Goal: Task Accomplishment & Management: Complete application form

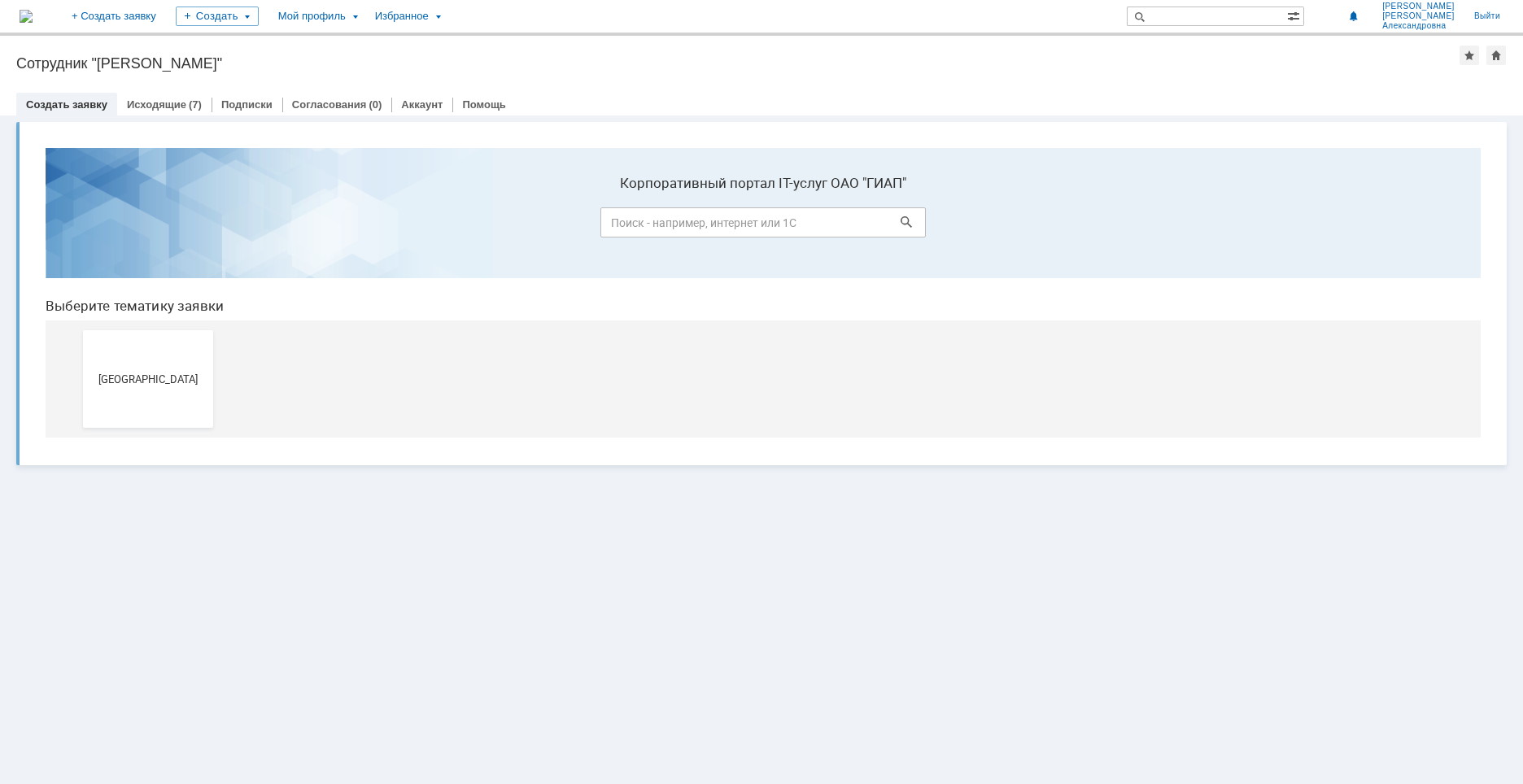
click at [202, 368] on button "[GEOGRAPHIC_DATA]" at bounding box center [148, 379] width 130 height 98
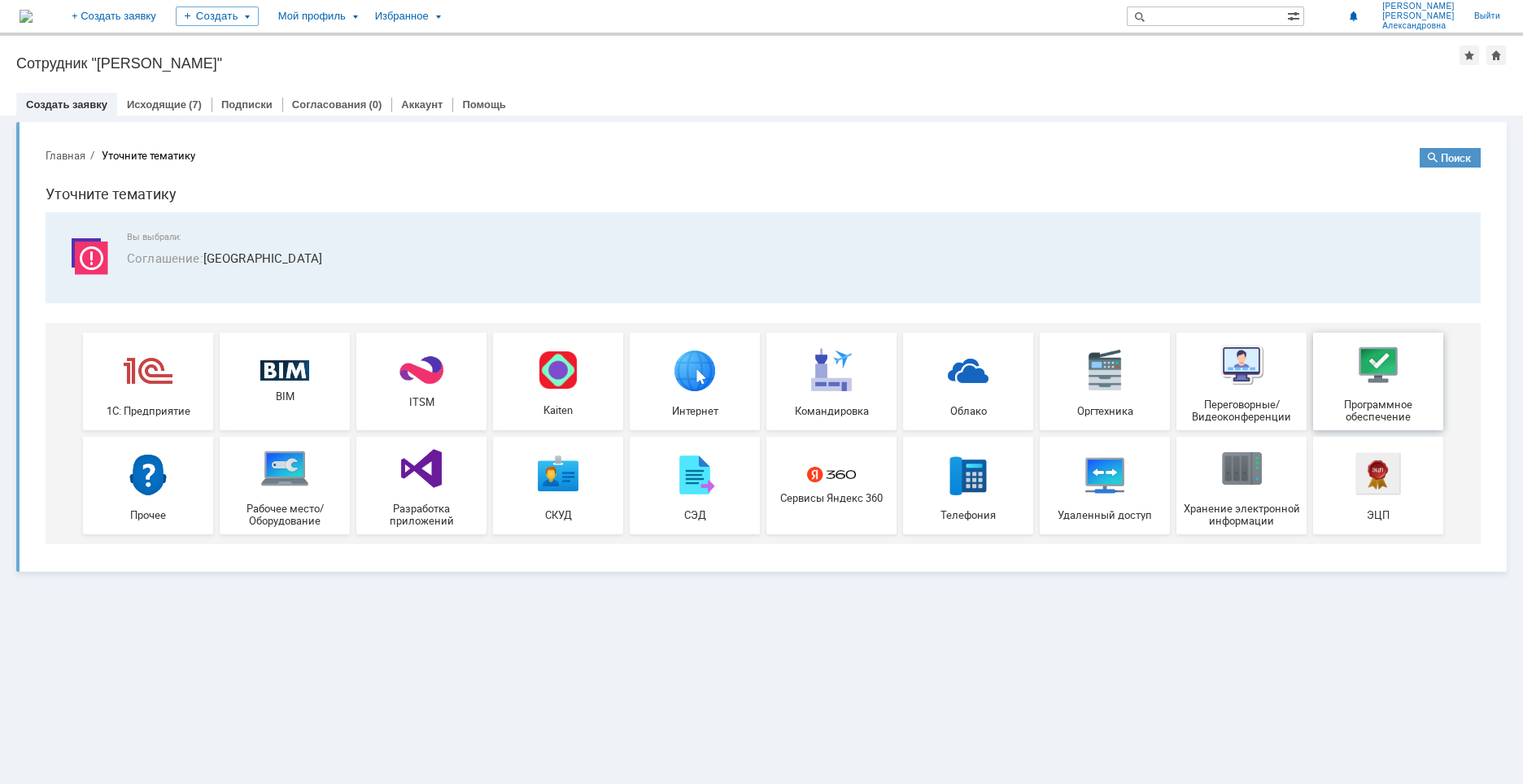
click at [1377, 380] on img at bounding box center [1378, 364] width 49 height 49
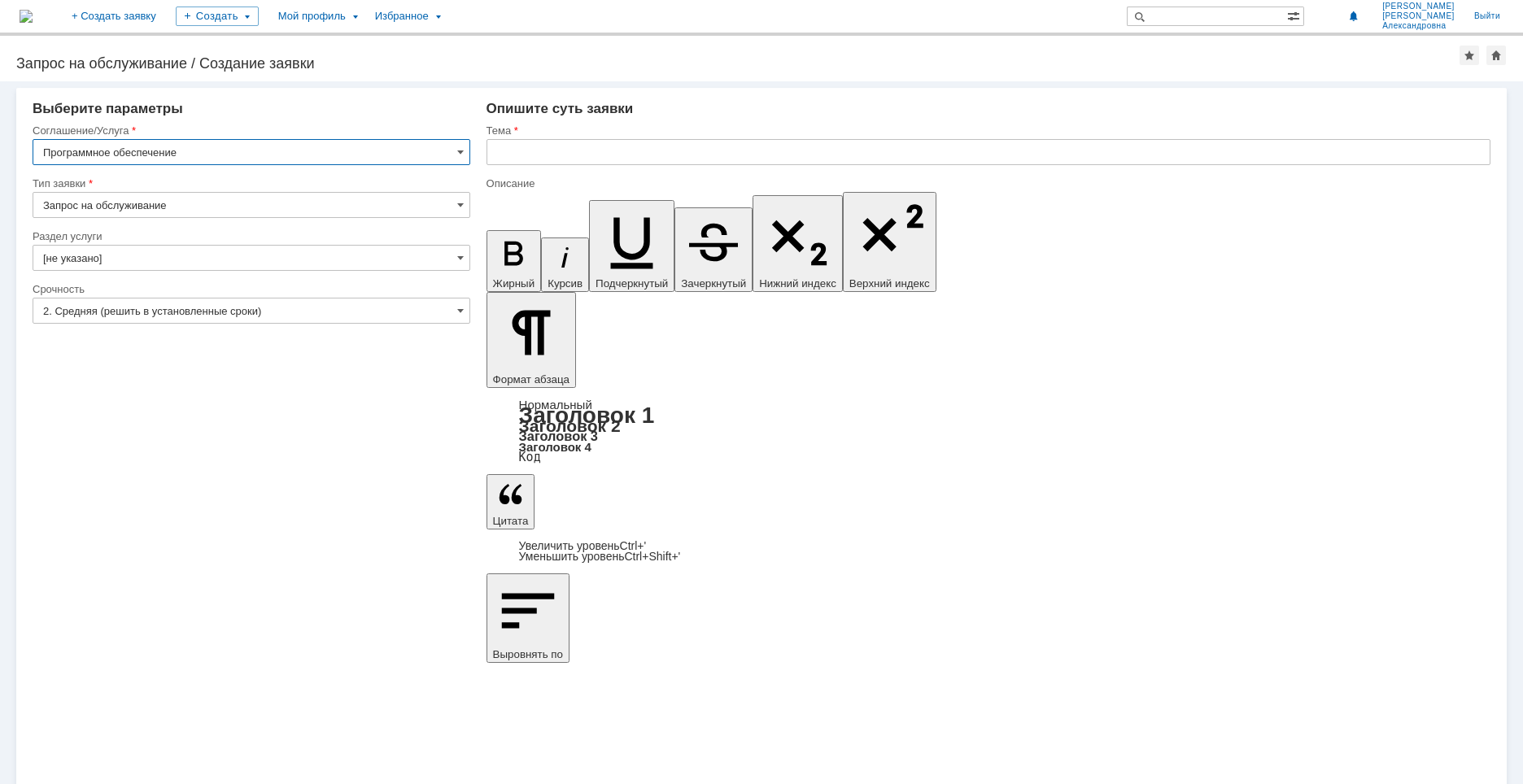
click at [152, 206] on input "Запрос на обслуживание" at bounding box center [251, 205] width 438 height 26
click at [145, 201] on input "Запрос на обслуживание" at bounding box center [251, 205] width 438 height 26
click at [256, 178] on div "Тип заявки" at bounding box center [250, 183] width 434 height 11
type input "Запрос на обслуживание"
click at [221, 248] on input "[не указано]" at bounding box center [251, 257] width 438 height 26
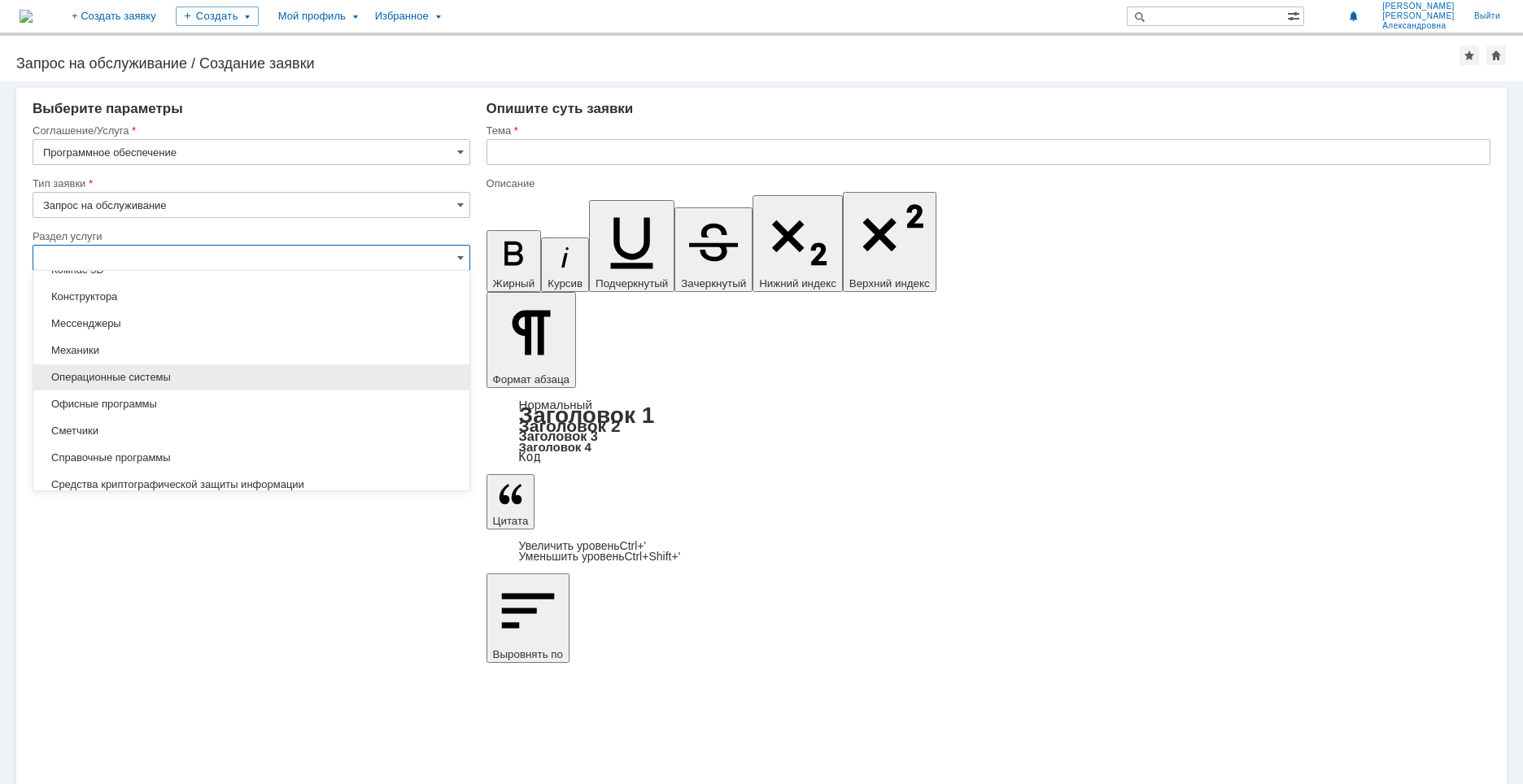
scroll to position [244, 0]
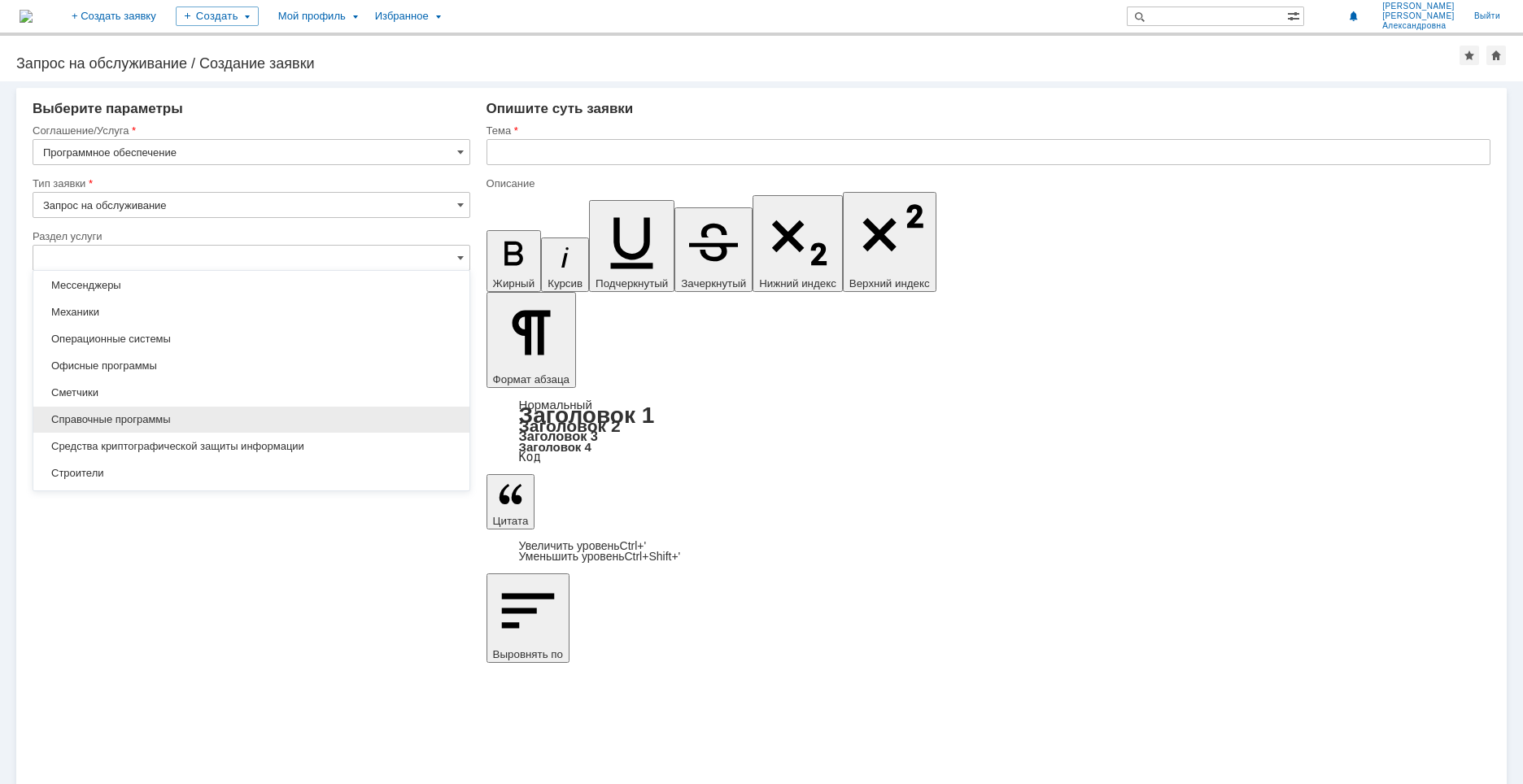
click at [167, 416] on span "Справочные программы" at bounding box center [251, 419] width 417 height 13
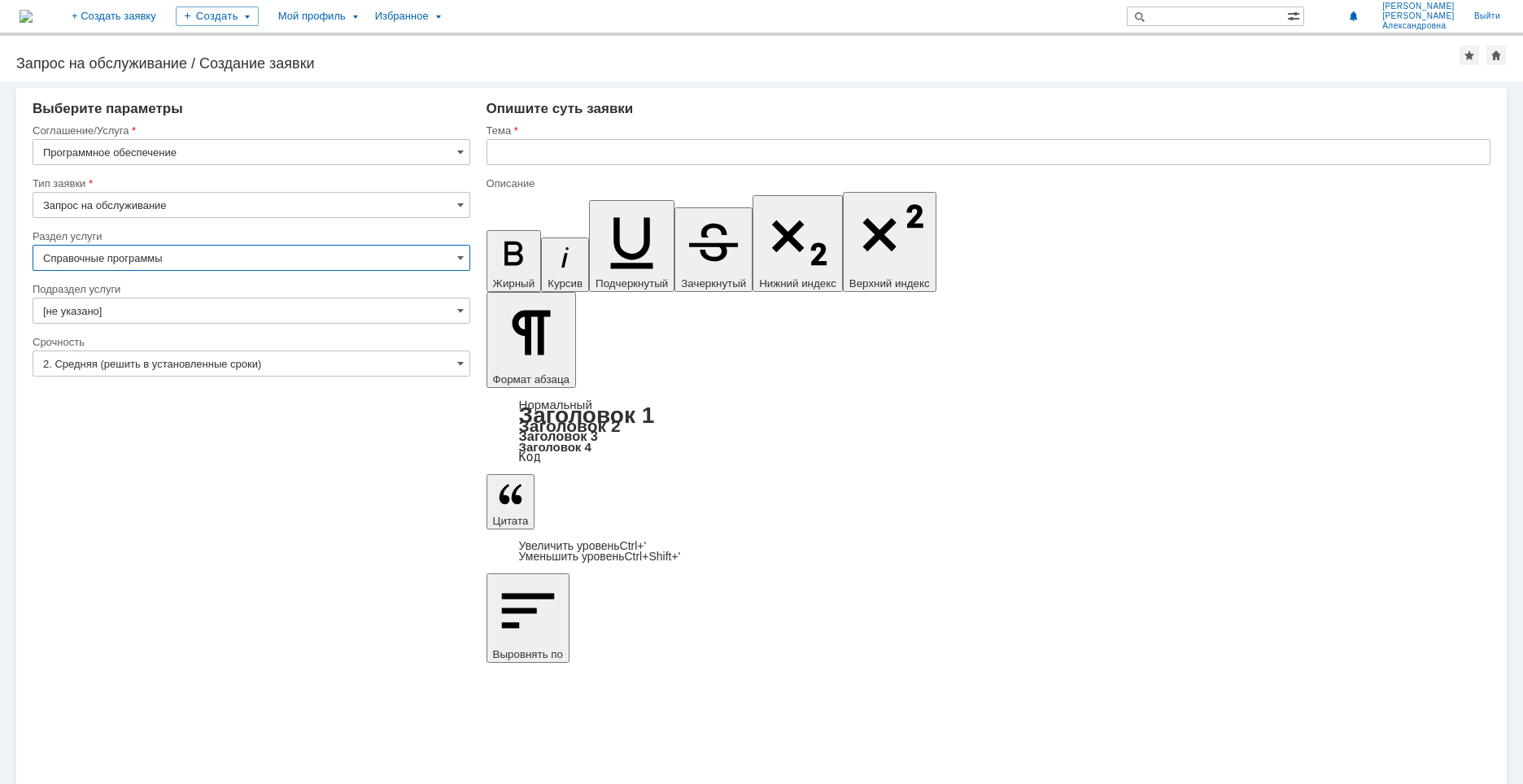
type input "Справочные программы"
click at [141, 311] on input "[не указано]" at bounding box center [251, 310] width 438 height 26
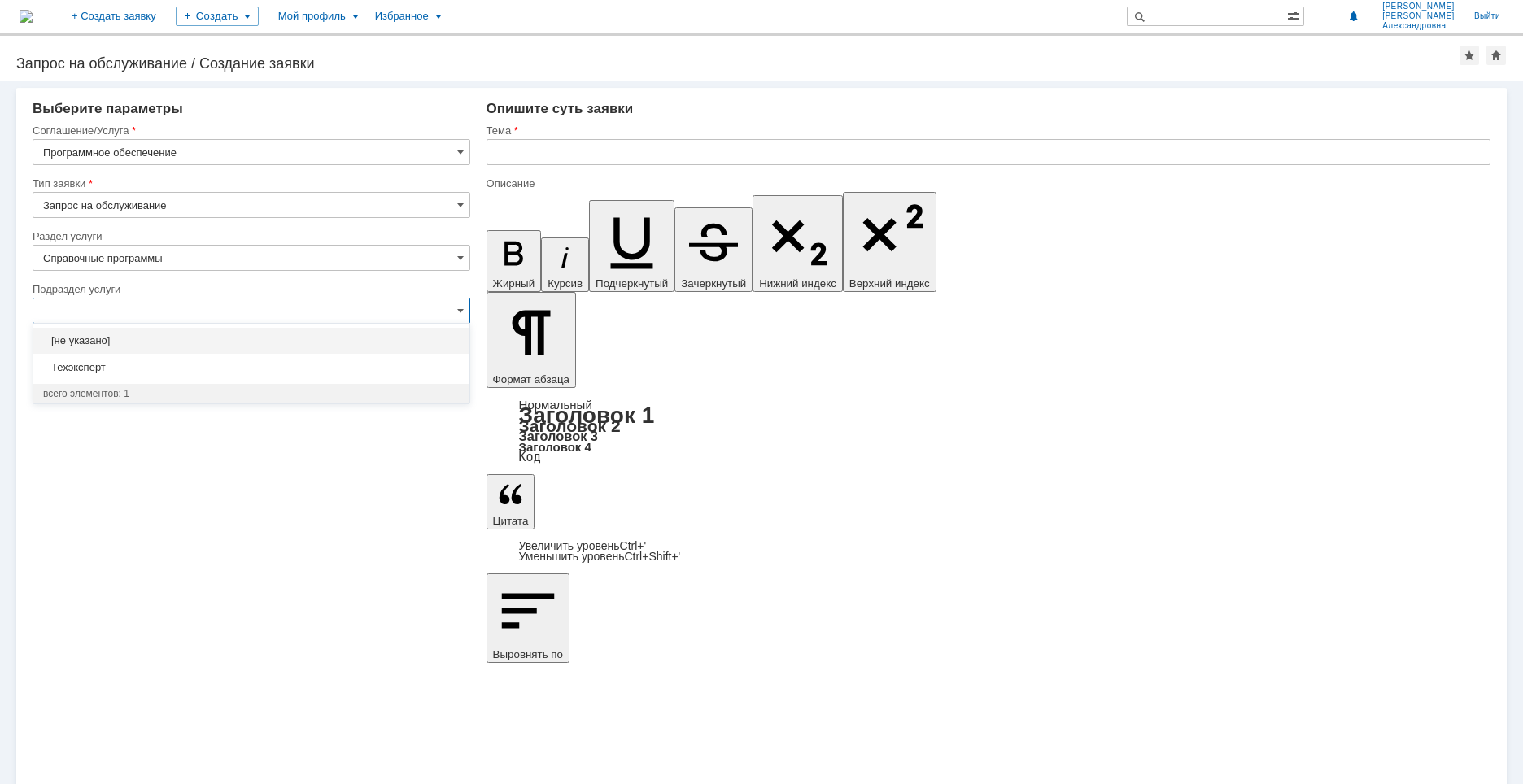
click at [141, 311] on input "text" at bounding box center [251, 310] width 438 height 26
click at [157, 320] on input "text" at bounding box center [251, 310] width 438 height 26
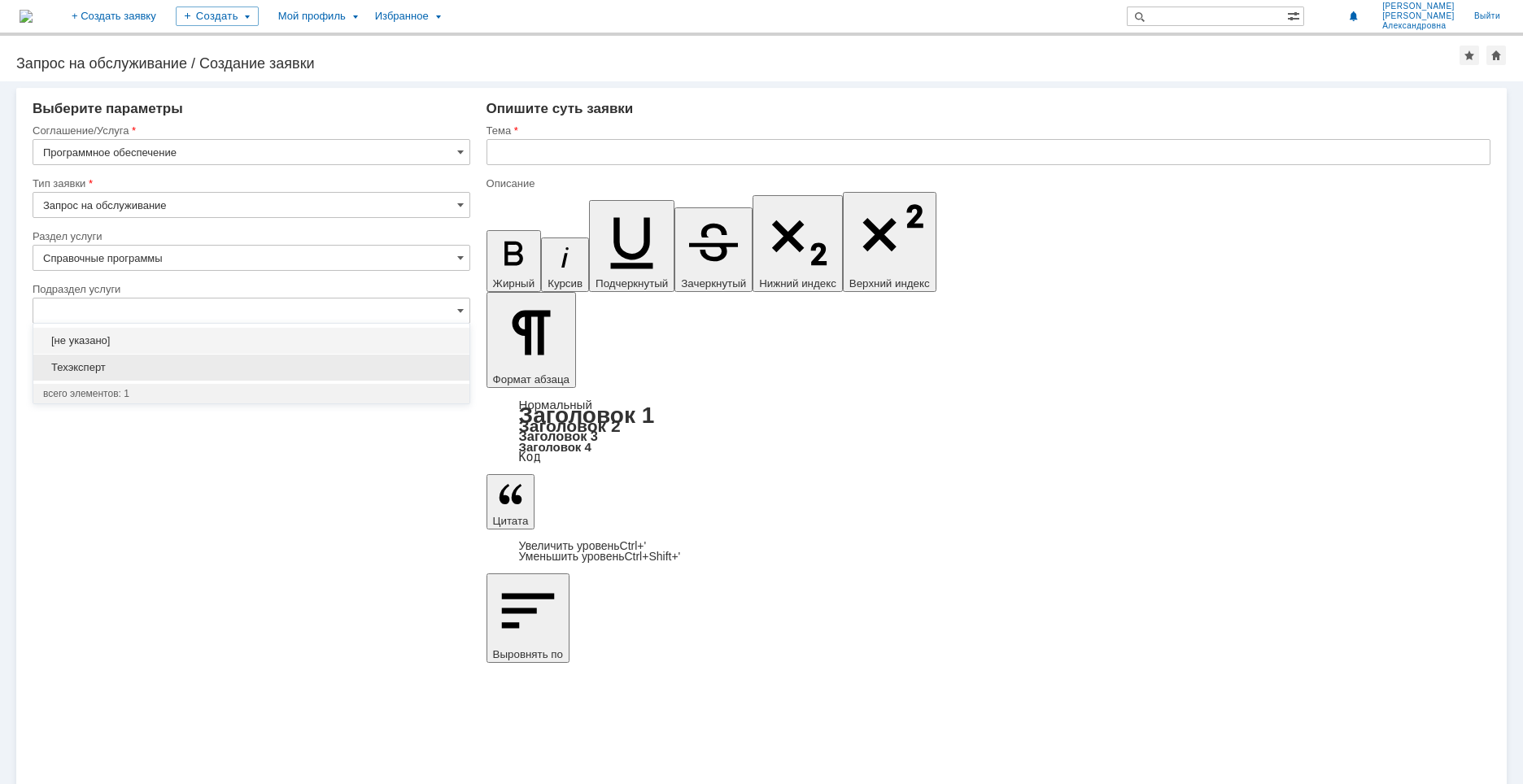
click at [173, 359] on div "Техэксперт" at bounding box center [251, 368] width 436 height 26
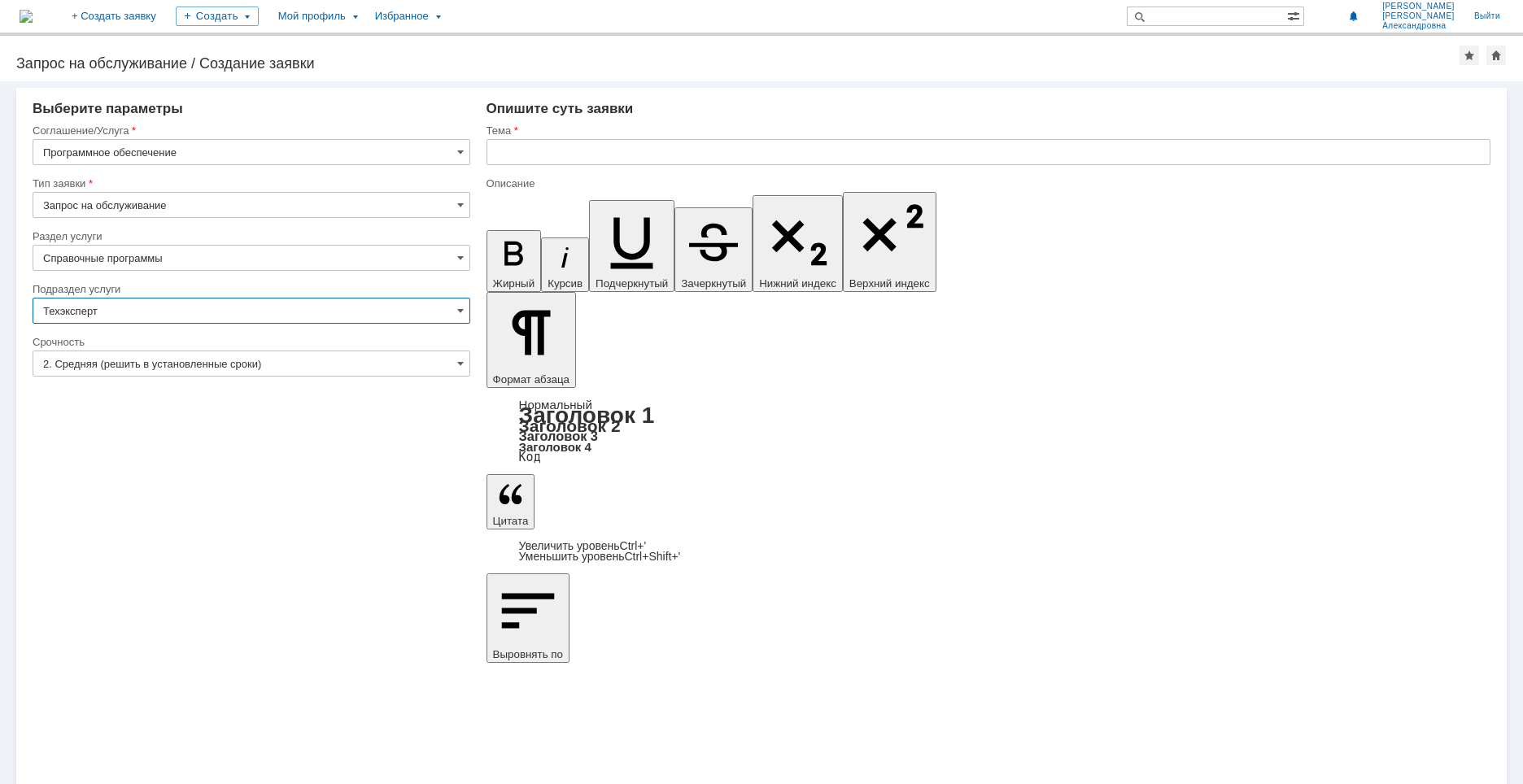
type input "Техэксперт"
click at [153, 367] on input "2. Средняя (решить в установленные сроки)" at bounding box center [251, 363] width 438 height 26
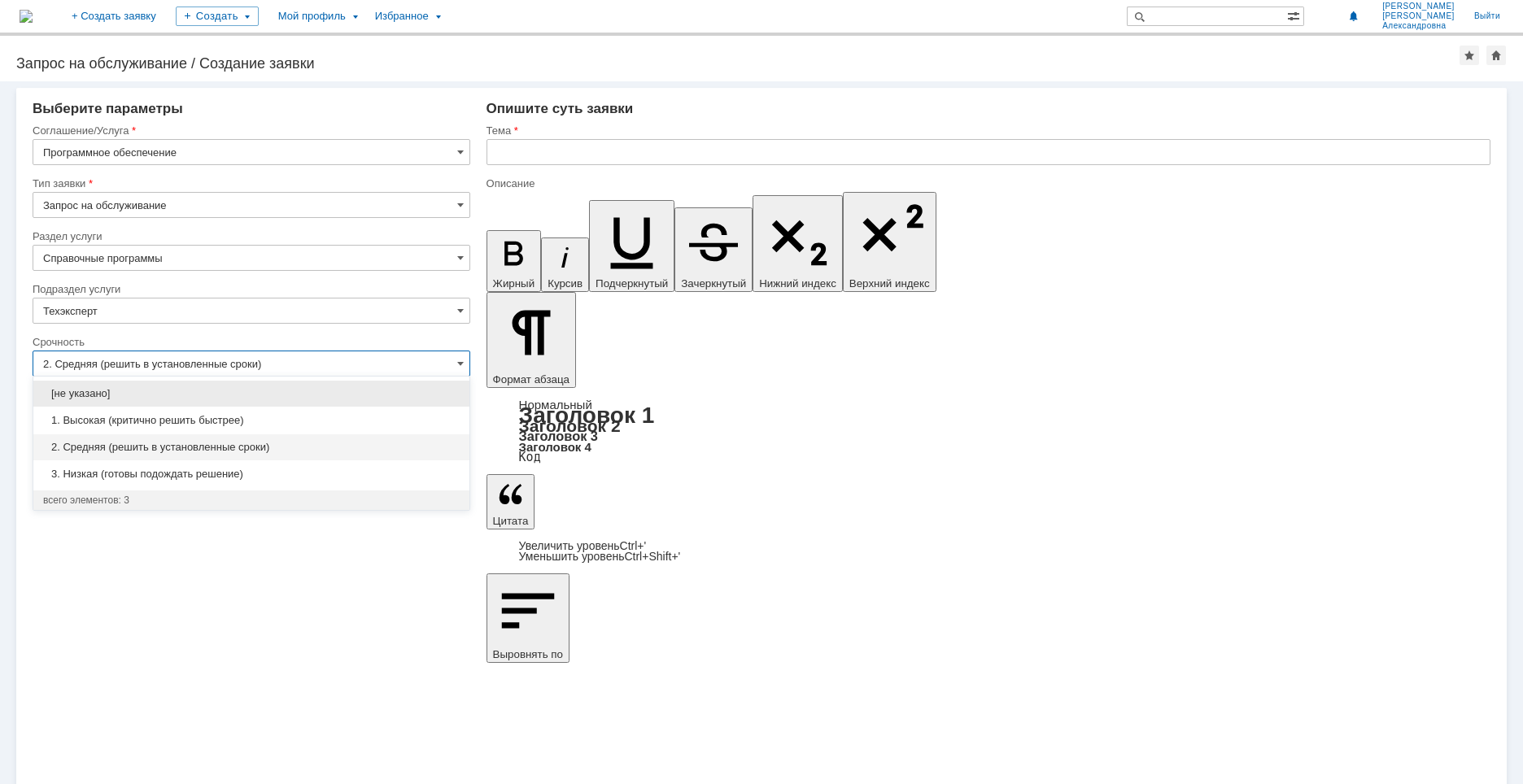
click at [213, 357] on input "2. Средняя (решить в установленные сроки)" at bounding box center [251, 363] width 438 height 26
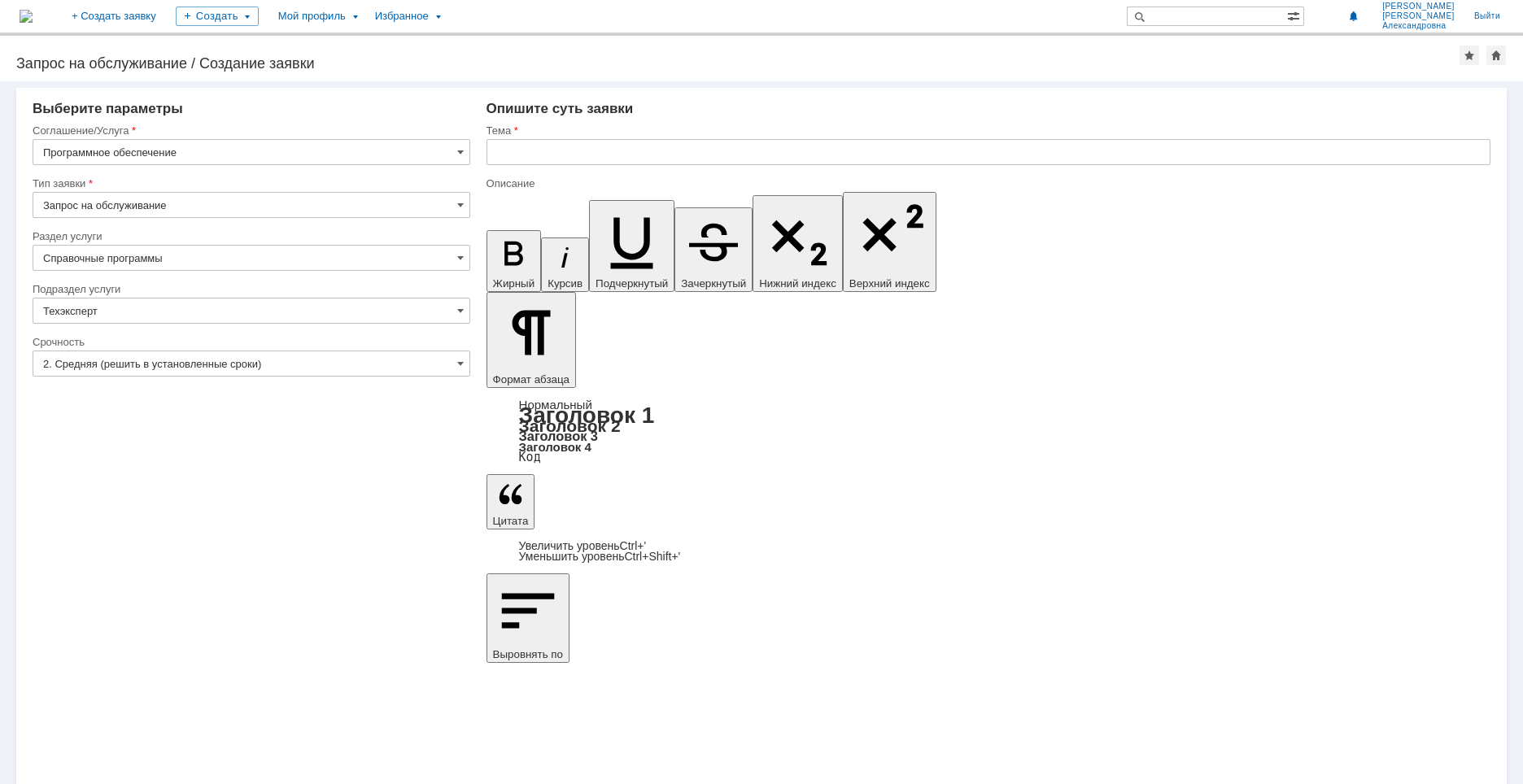
type input "2. Средняя (решить в установленные сроки)"
click at [604, 155] on input "text" at bounding box center [988, 152] width 1004 height 26
click at [685, 469] on div "Внимание! Выберите параметры Соглашение/Услуга Программное обеспечение Тип заяв…" at bounding box center [762, 432] width 1523 height 703
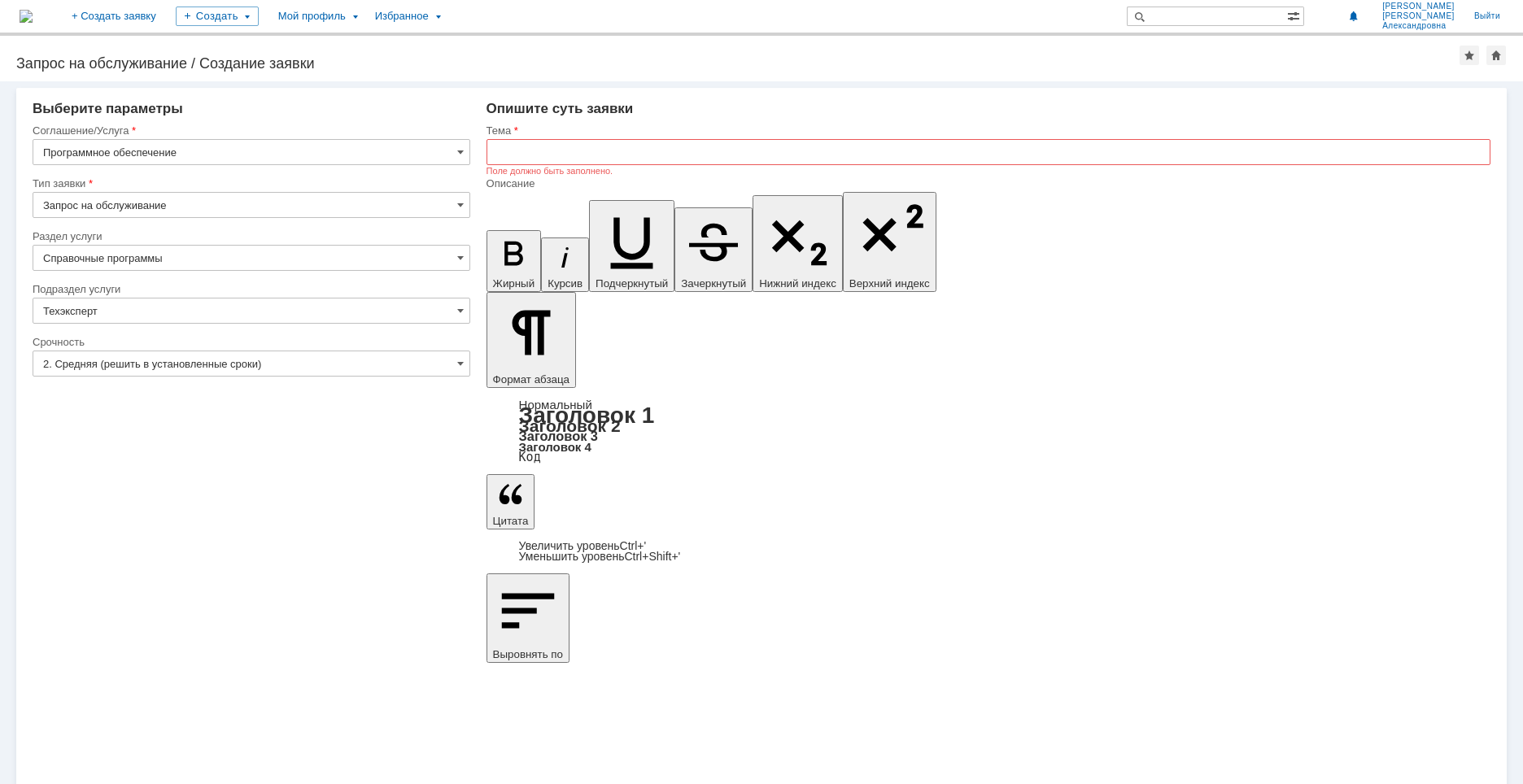
click at [560, 150] on input "text" at bounding box center [988, 152] width 1004 height 26
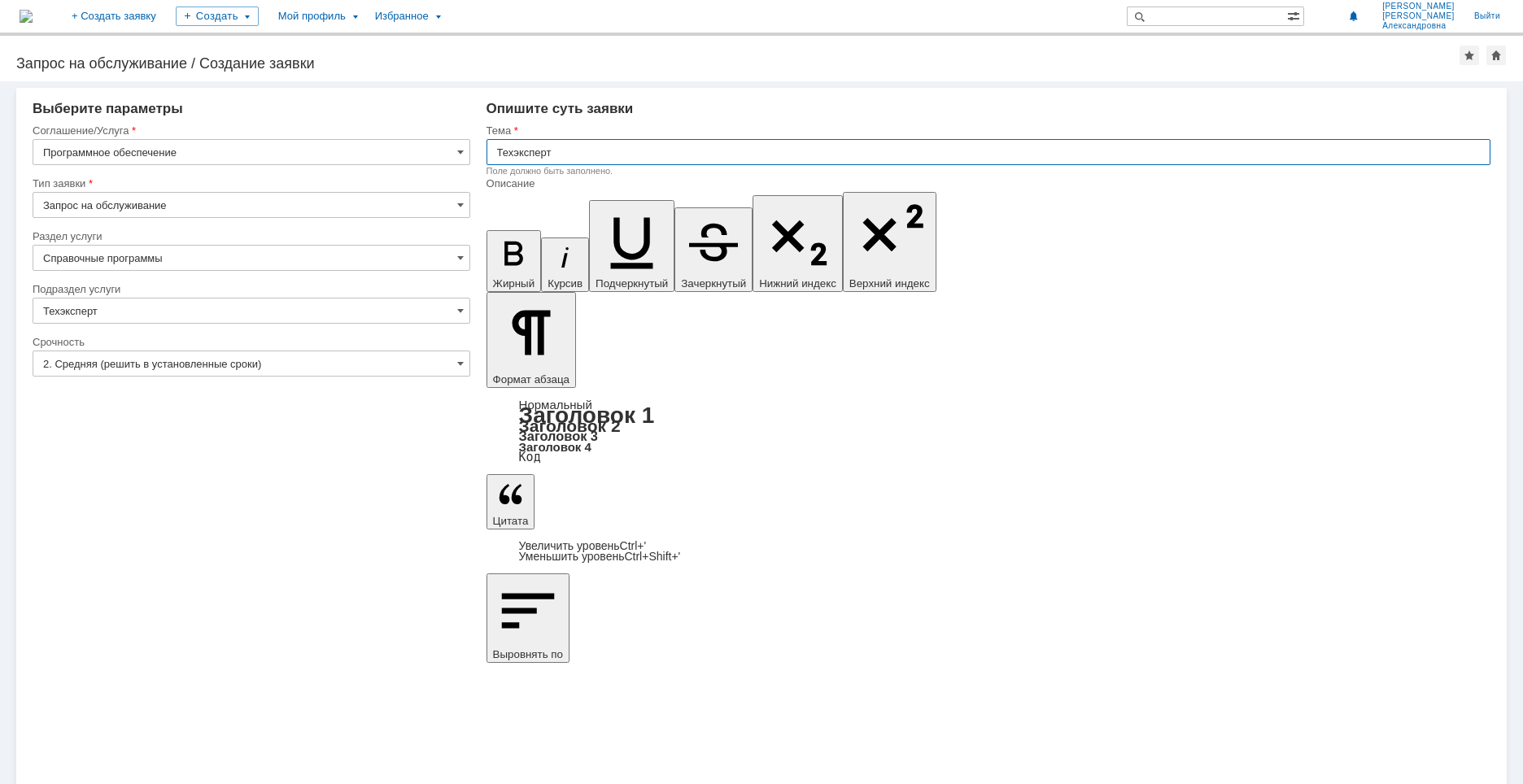
type input "Техэксперт"
